Goal: Complete application form

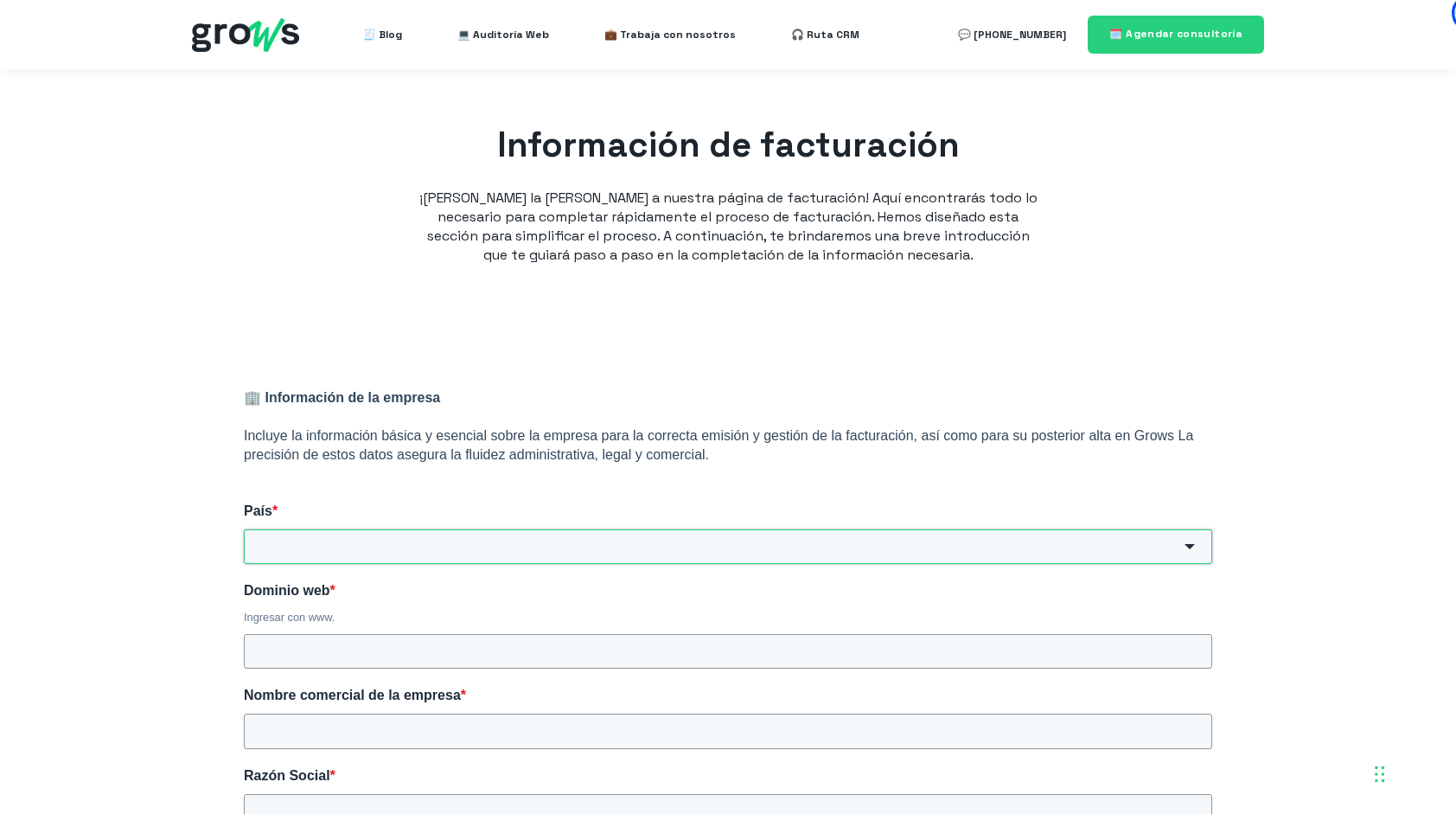
click at [304, 541] on input "País *" at bounding box center [728, 547] width 968 height 35
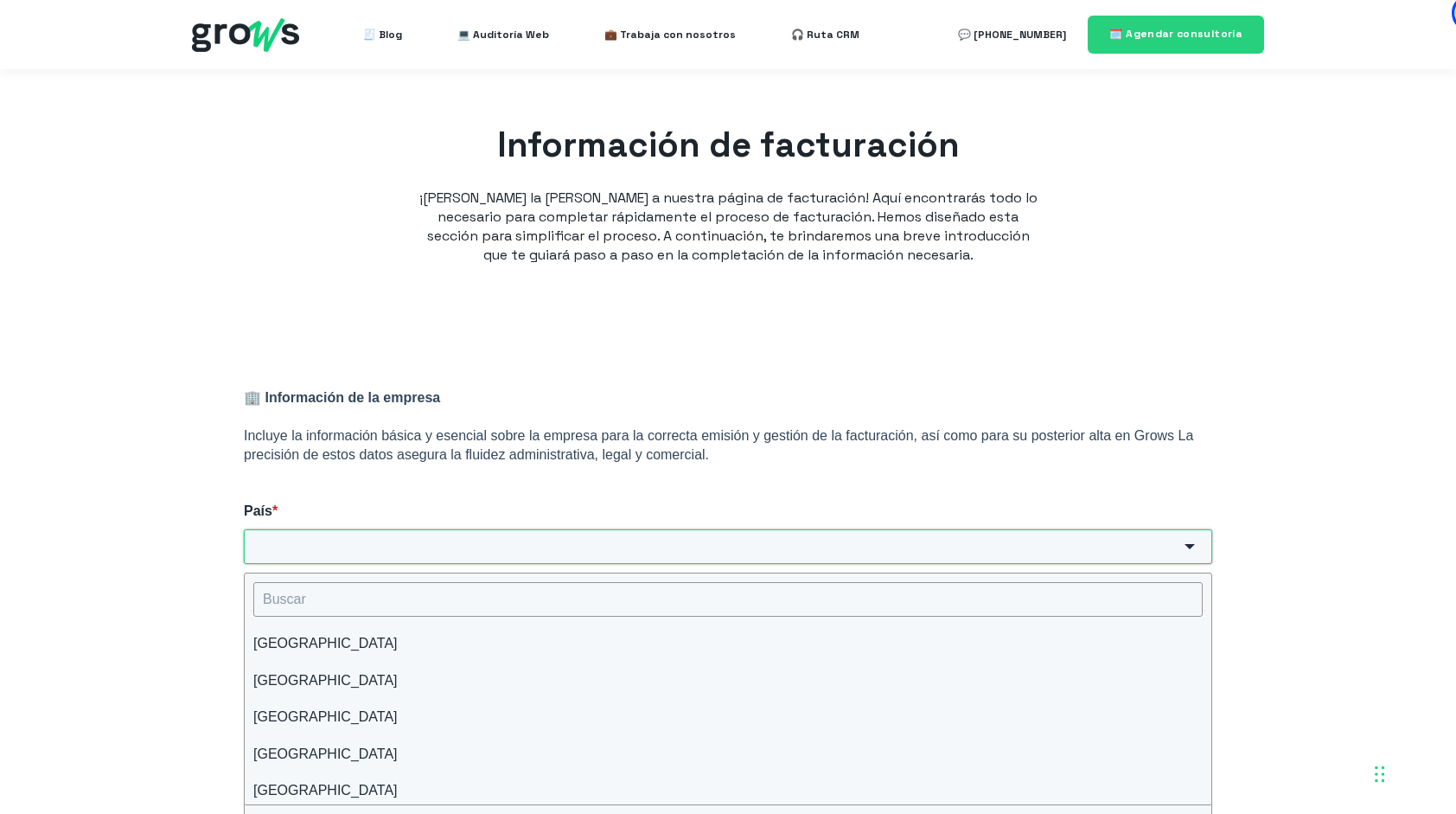
click at [325, 556] on input "País *" at bounding box center [728, 547] width 968 height 35
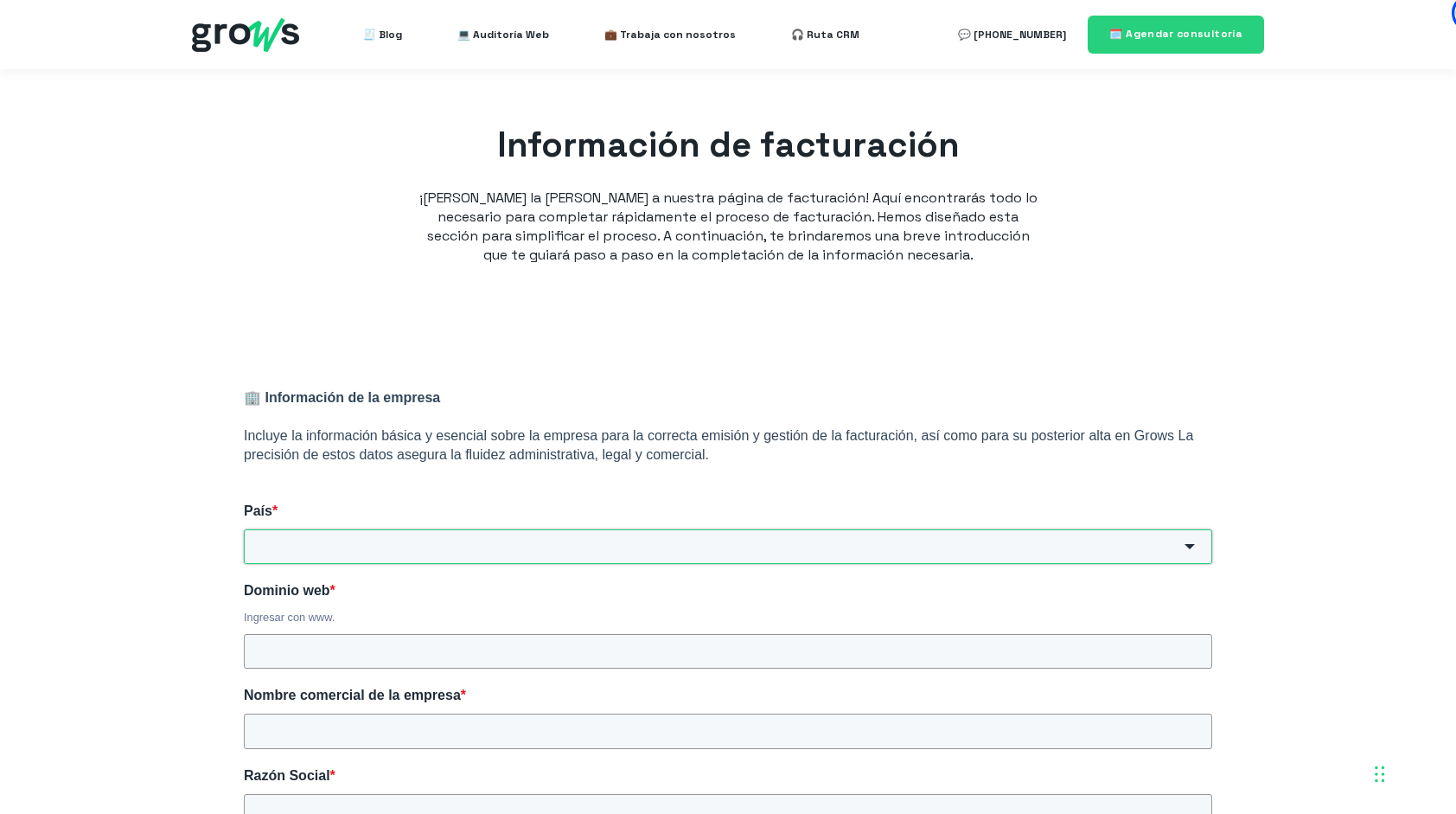
click at [325, 556] on input "País *" at bounding box center [728, 547] width 968 height 35
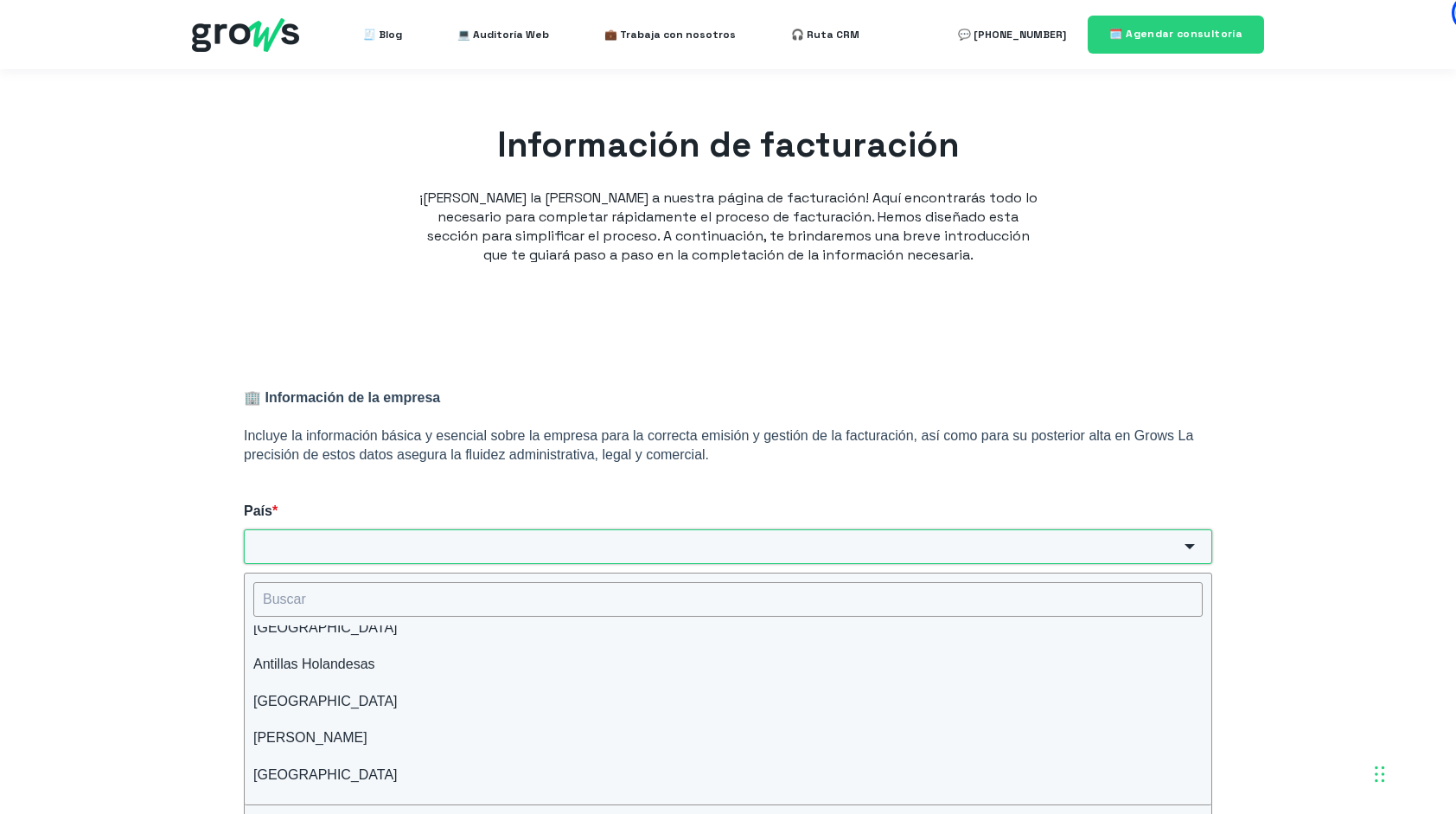
scroll to position [314, 0]
click at [444, 547] on input "País *" at bounding box center [728, 547] width 968 height 35
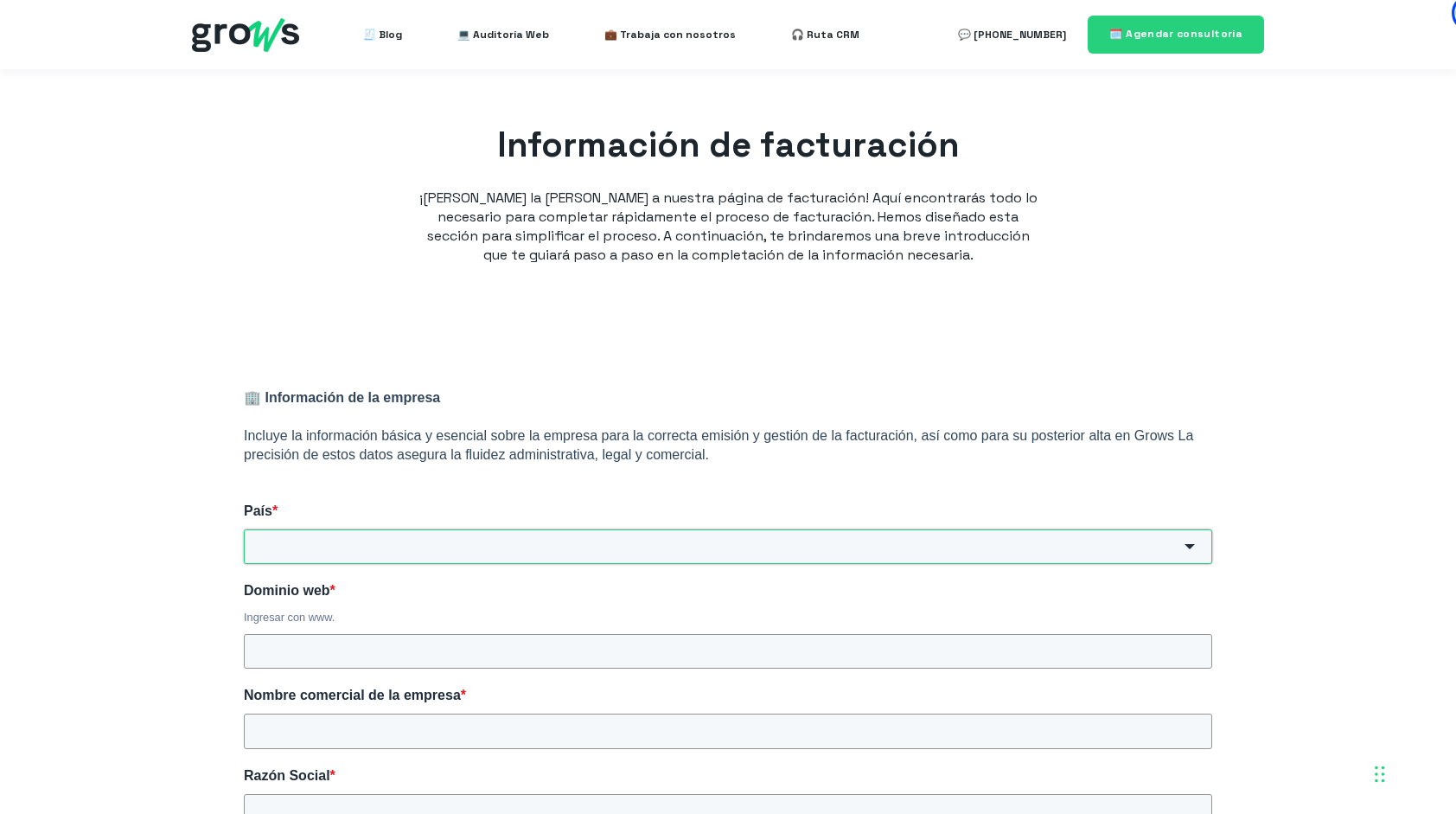
click at [444, 547] on input "País *" at bounding box center [728, 547] width 968 height 35
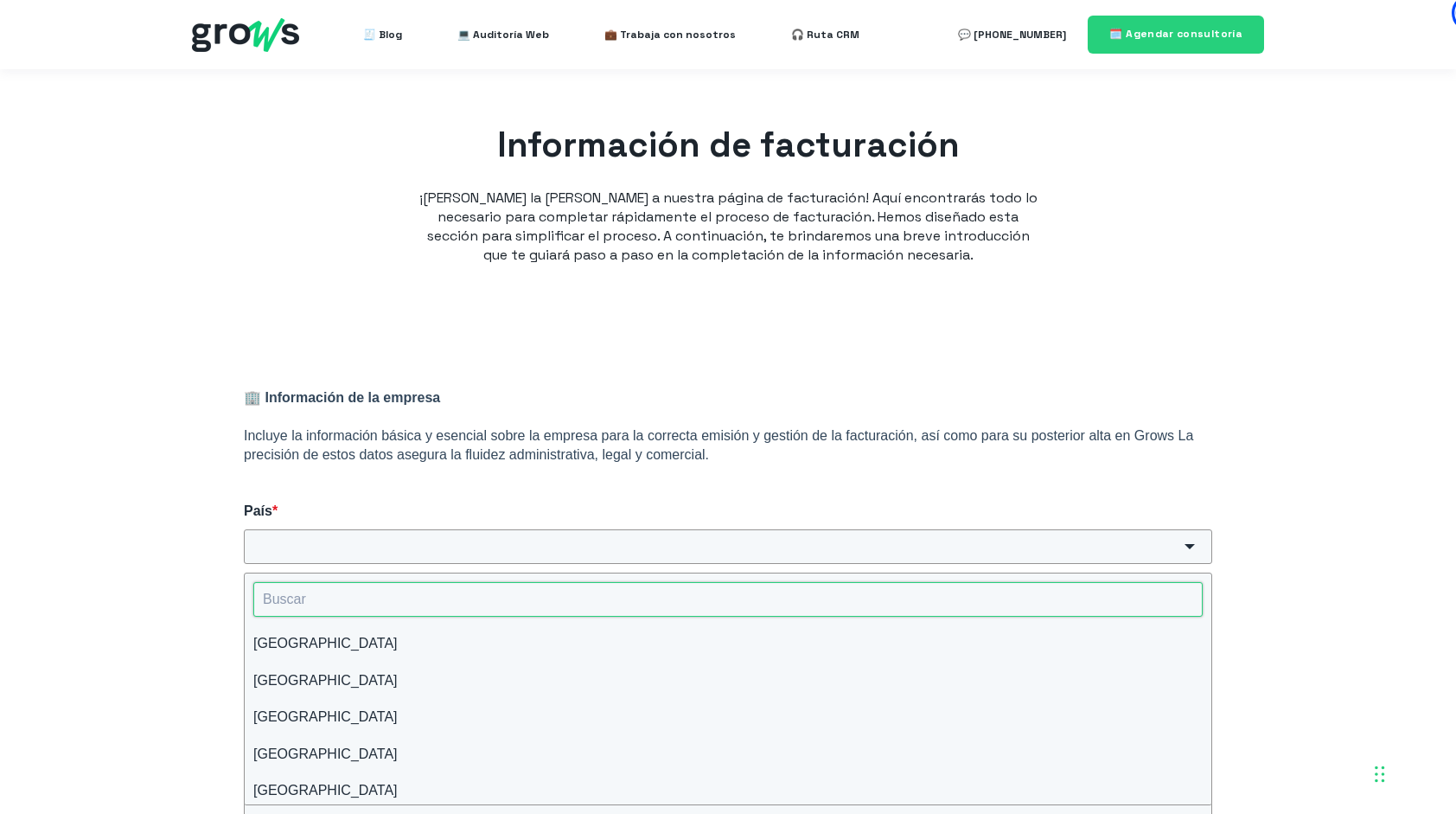
click at [399, 605] on input "HubSpot Form" at bounding box center [728, 599] width 950 height 35
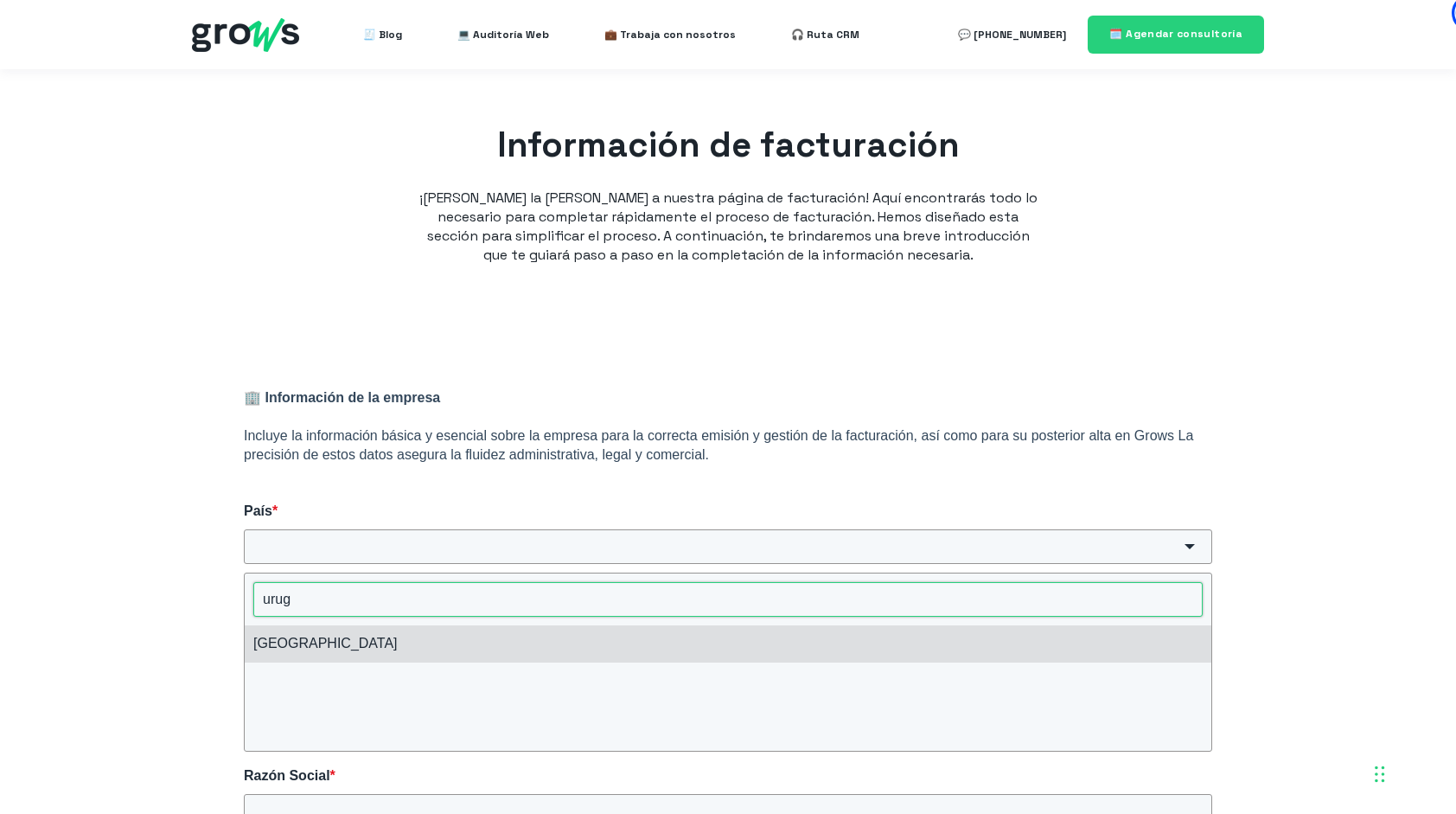
type input "urug"
click at [342, 644] on li "[GEOGRAPHIC_DATA]" at bounding box center [728, 644] width 966 height 37
type input "[GEOGRAPHIC_DATA]"
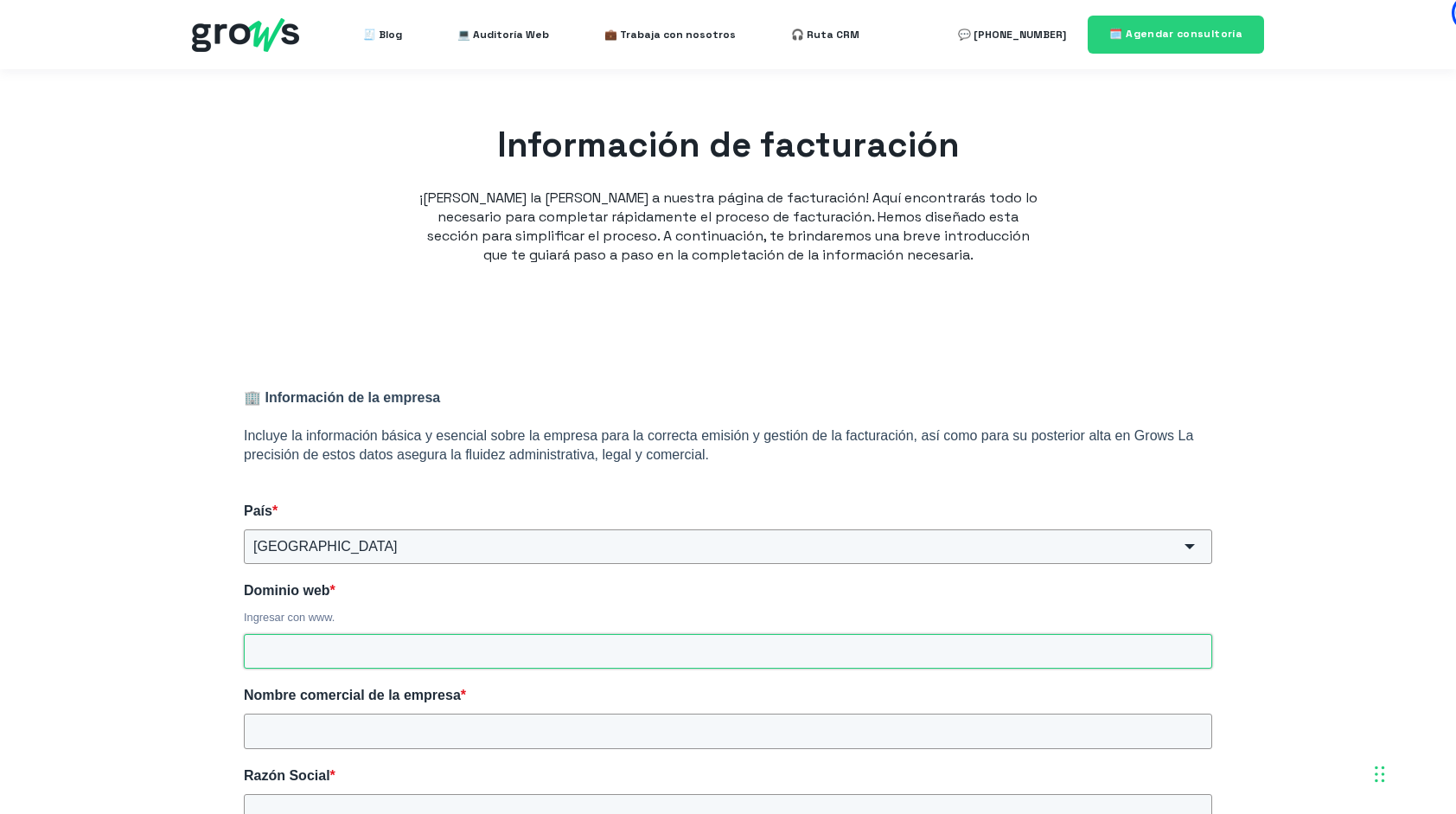
click at [332, 661] on input "Dominio web *" at bounding box center [728, 652] width 968 height 35
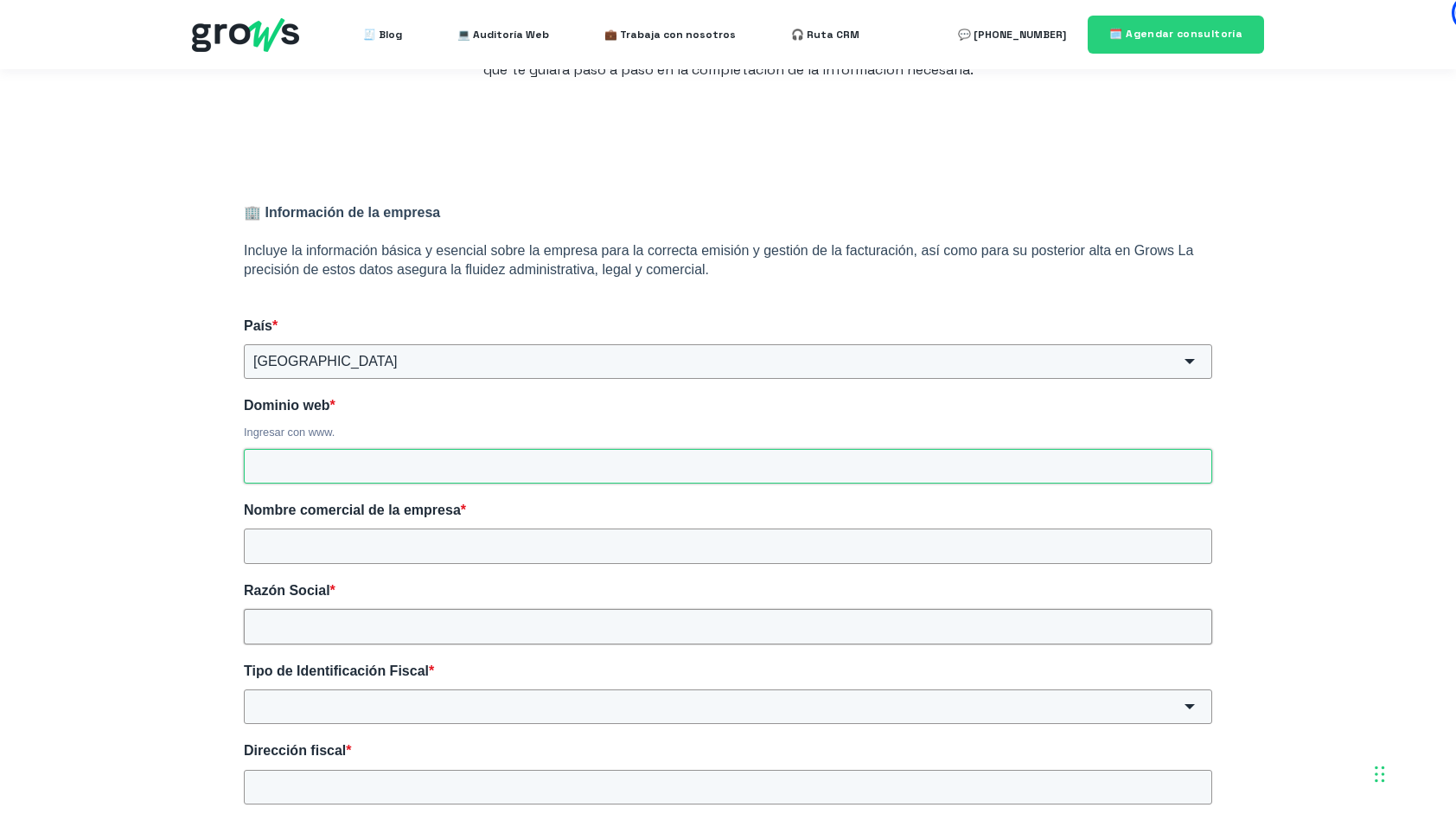
scroll to position [187, 0]
